Goal: Information Seeking & Learning: Learn about a topic

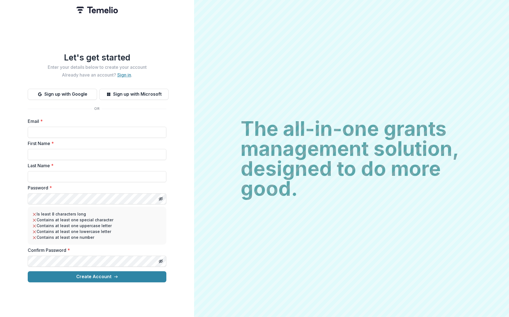
click at [125, 74] on link "Sign in" at bounding box center [124, 75] width 14 height 6
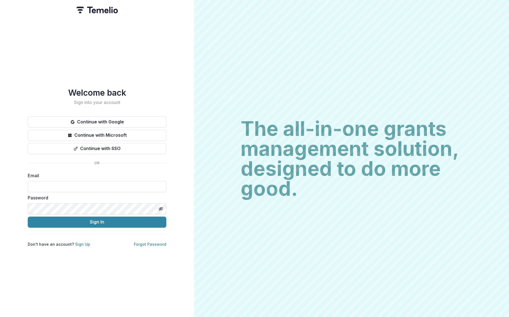
click at [73, 194] on label "Password" at bounding box center [95, 197] width 135 height 7
click at [109, 114] on div "Welcome back Sign into your account Continue with Google Continue with Microsof…" at bounding box center [97, 167] width 139 height 159
click at [111, 119] on button "Continue with Google" at bounding box center [97, 121] width 139 height 11
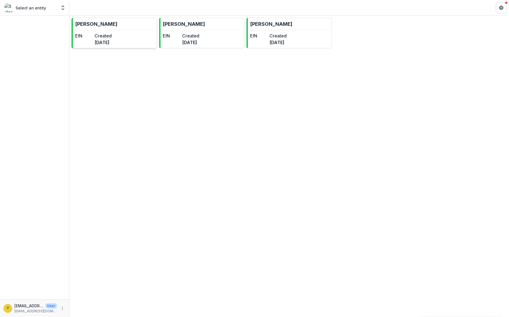
click at [92, 32] on dt "EIN" at bounding box center [83, 35] width 17 height 7
click at [199, 40] on dd "[DATE]" at bounding box center [190, 42] width 17 height 7
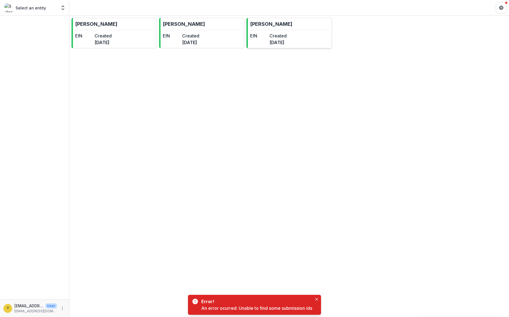
click at [287, 44] on dd "[DATE]" at bounding box center [277, 42] width 17 height 7
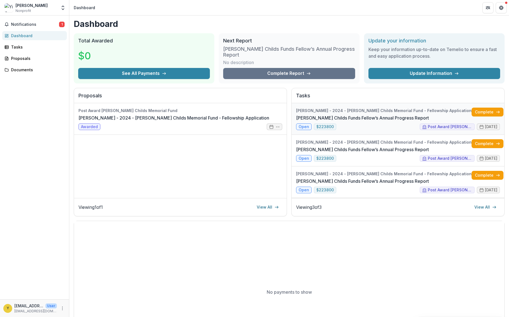
scroll to position [1, 0]
click at [348, 121] on link "[PERSON_NAME] Childs Funds Fellow’s Annual Progress Report" at bounding box center [362, 117] width 133 height 7
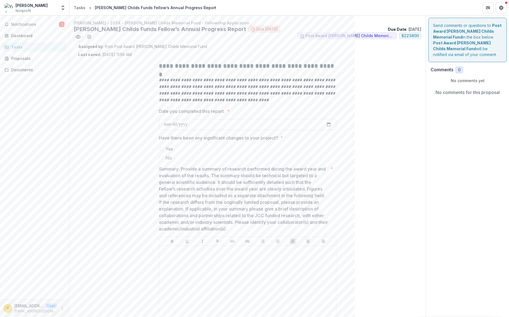
click at [167, 149] on span "Yes" at bounding box center [169, 149] width 7 height 7
click at [166, 158] on span "No" at bounding box center [169, 157] width 6 height 7
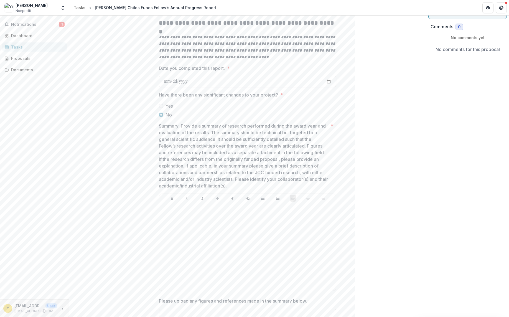
scroll to position [52, 0]
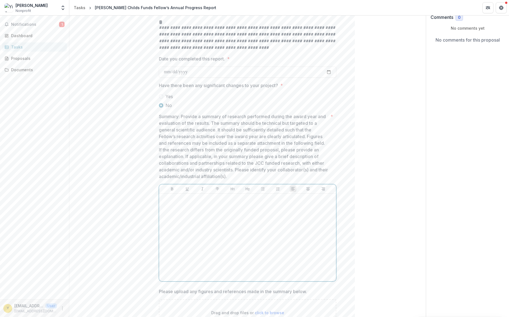
click at [220, 233] on div at bounding box center [247, 237] width 172 height 83
